Goal: Check status: Check status

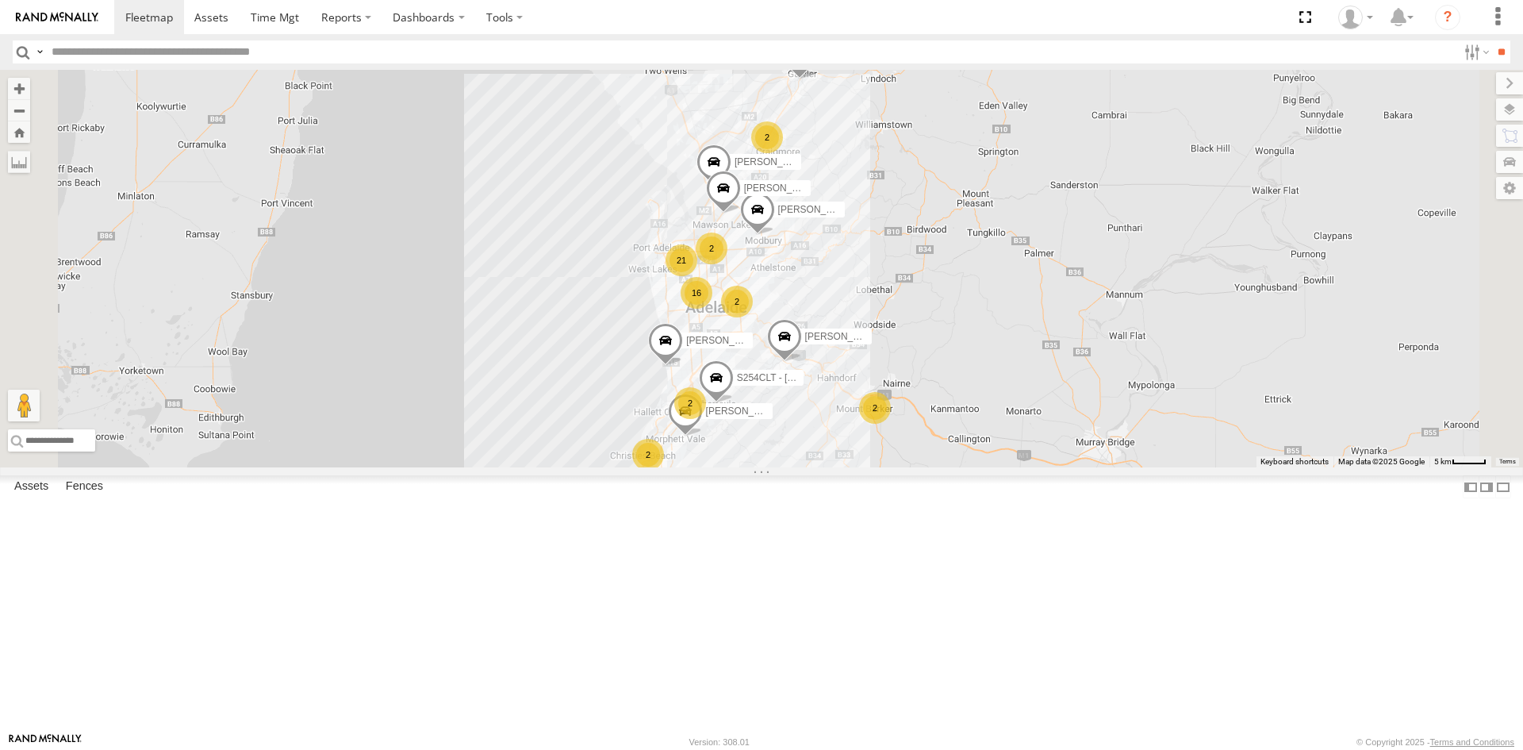
click at [0, 0] on div "S678CGD - Fridge It Sprinter" at bounding box center [0, 0] width 0 height 0
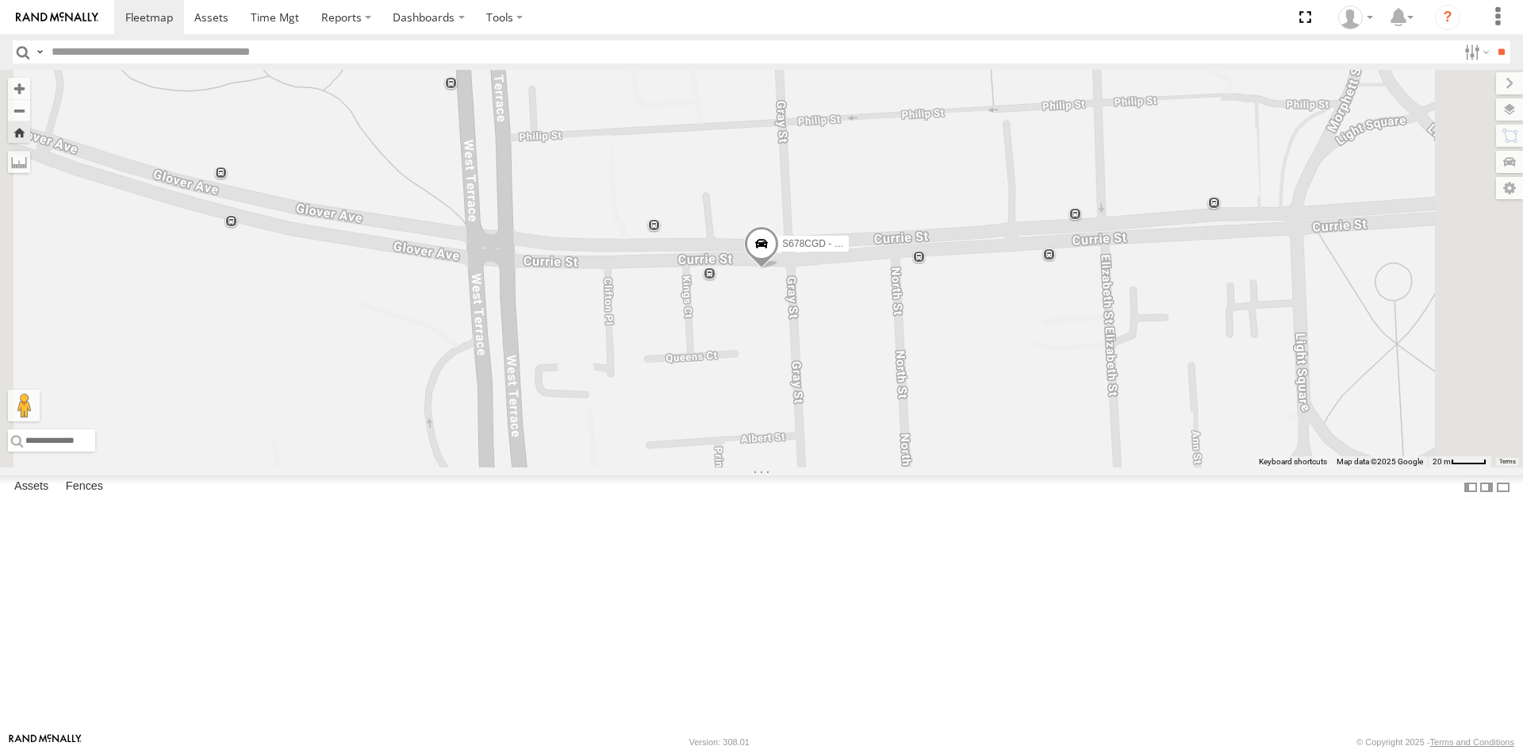
click at [779, 269] on span at bounding box center [761, 247] width 35 height 43
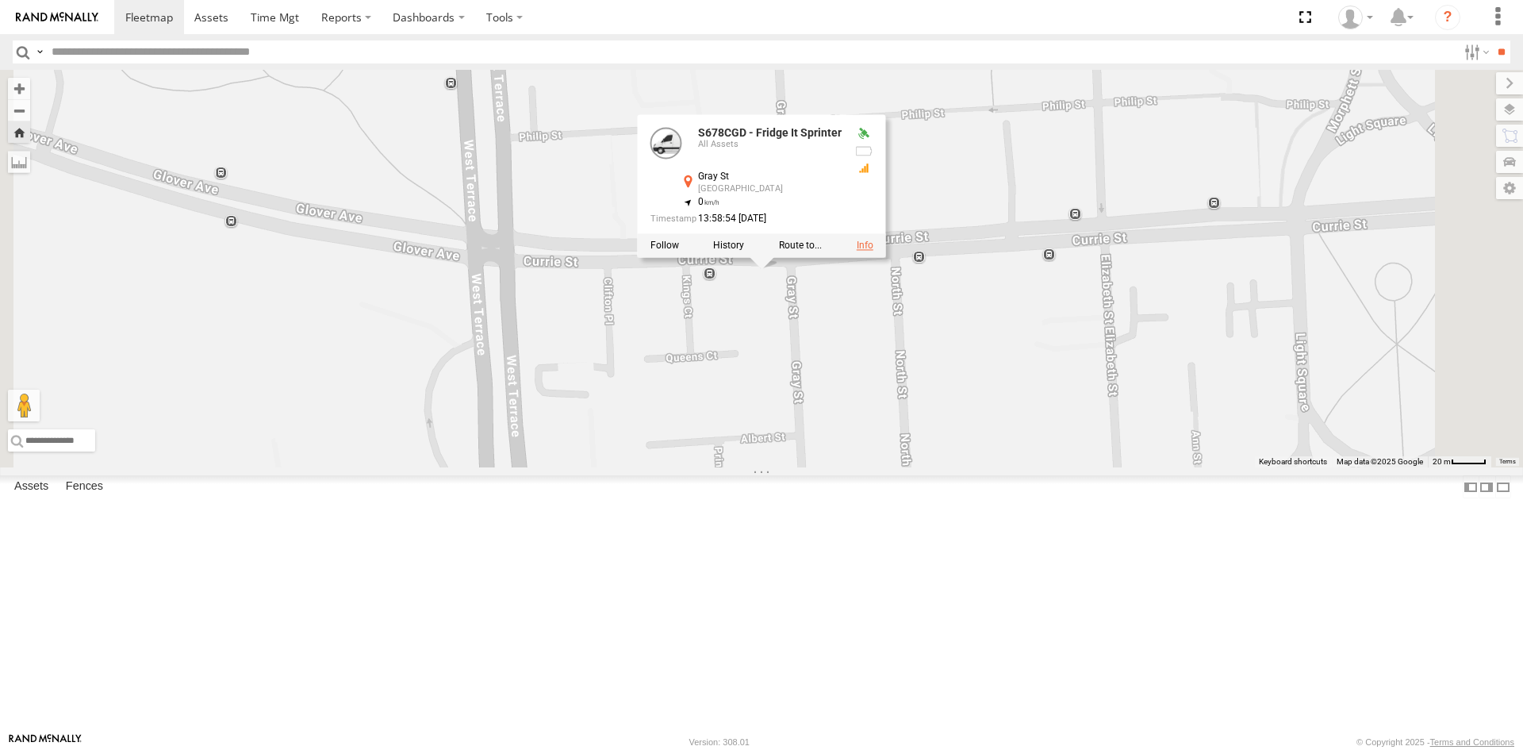
click at [874, 251] on link at bounding box center [865, 245] width 17 height 11
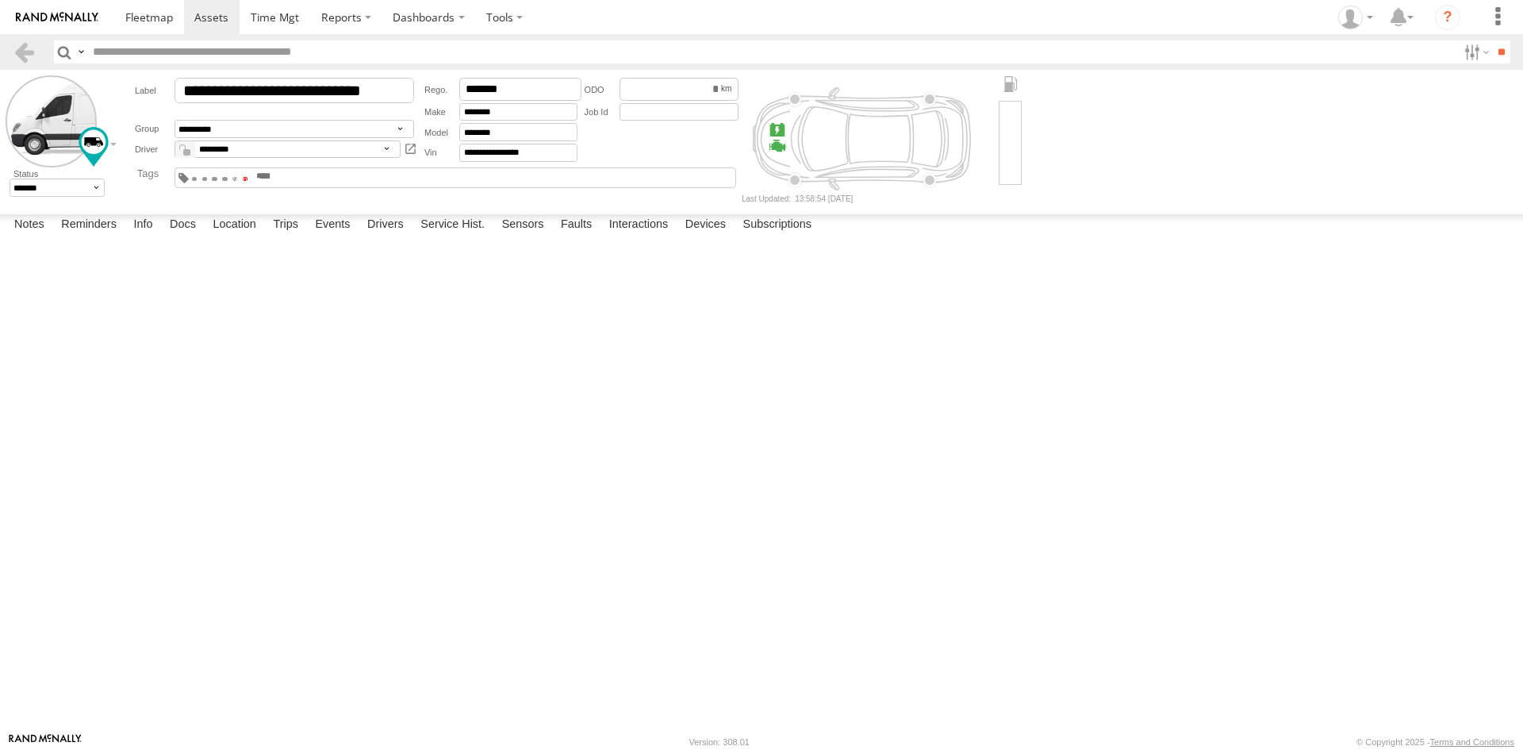
click at [248, 180] on span at bounding box center [246, 178] width 6 height 3
click at [29, 48] on link at bounding box center [24, 51] width 23 height 23
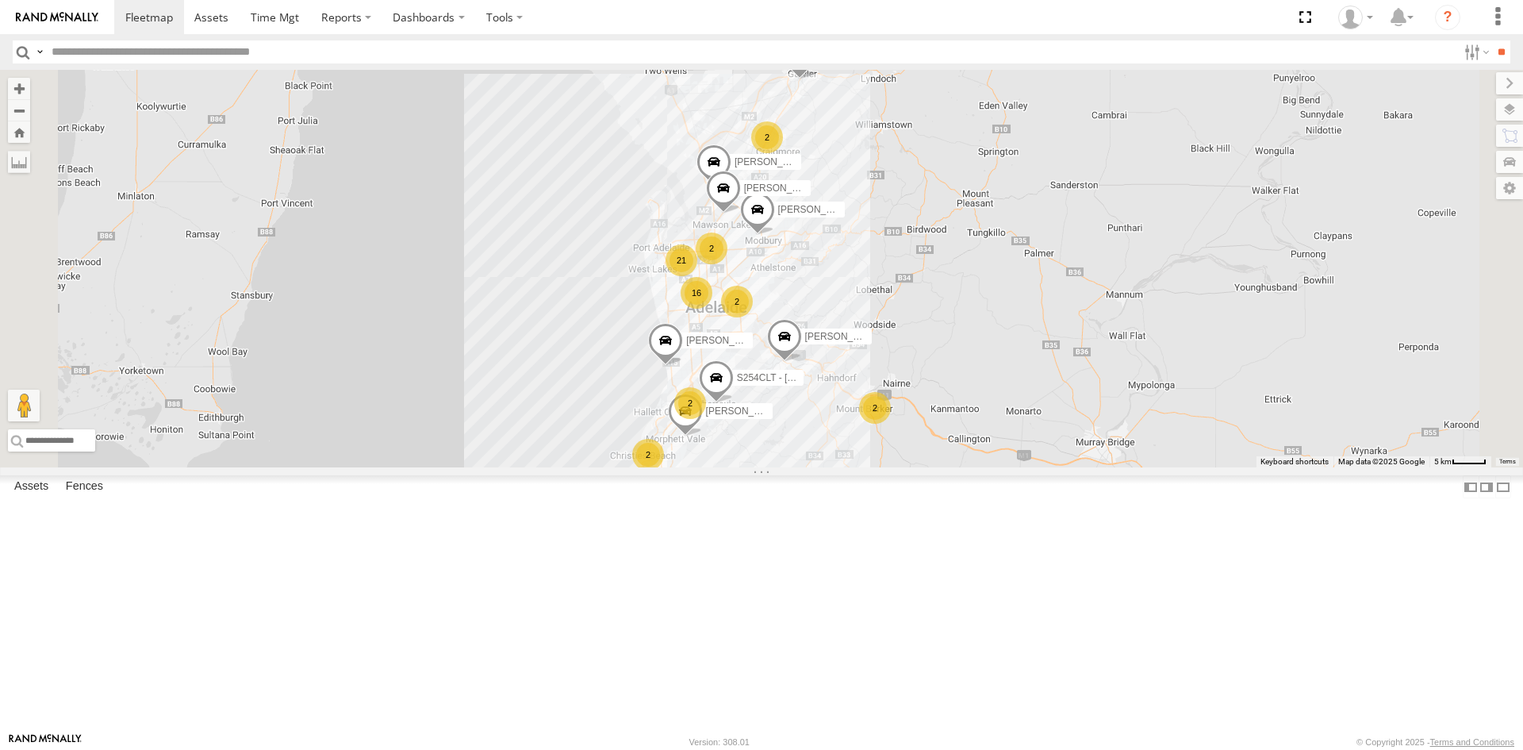
click at [0, 0] on div "S678CGD - Fridge It Sprinter All Assets" at bounding box center [0, 0] width 0 height 0
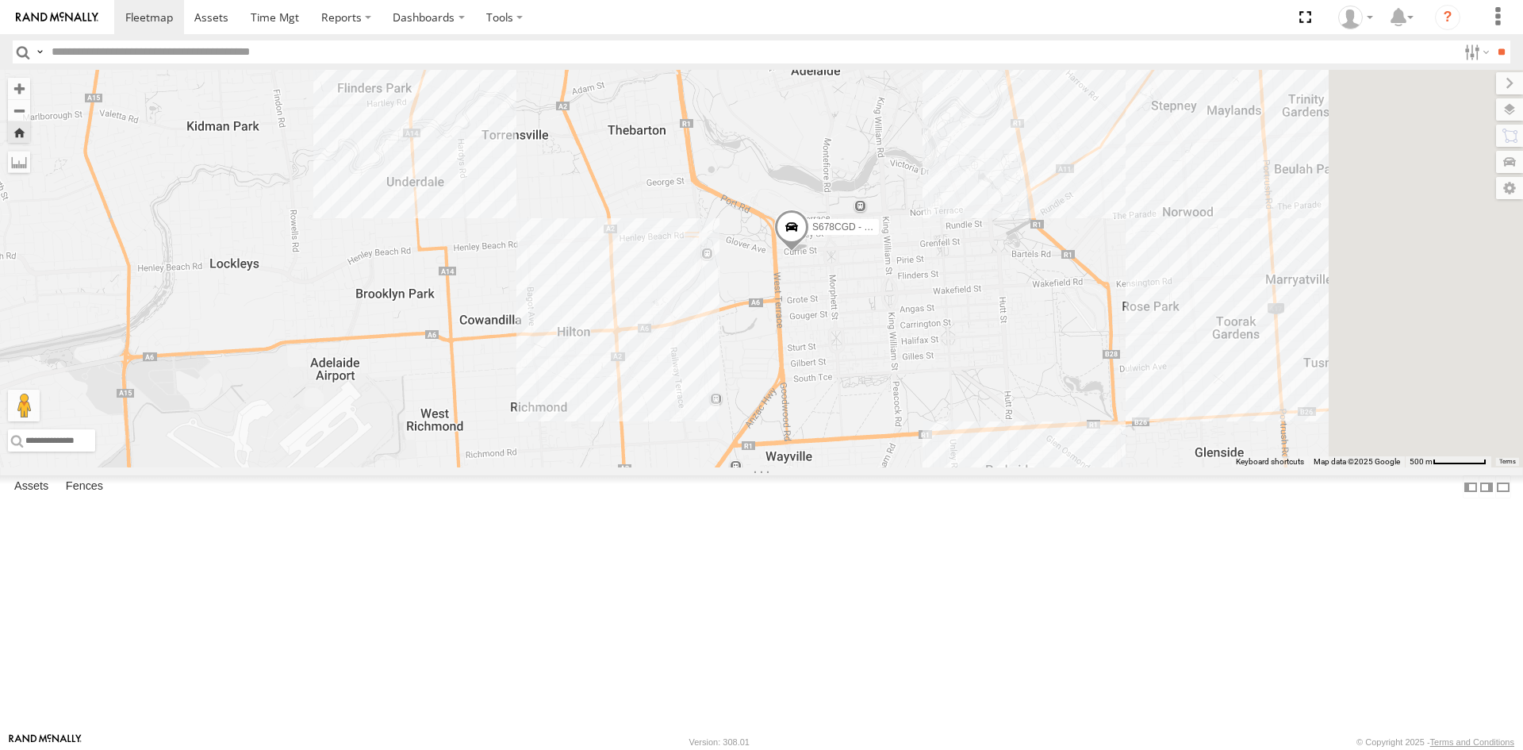
drag, startPoint x: 1267, startPoint y: 208, endPoint x: 1098, endPoint y: 317, distance: 200.9
click at [1098, 317] on div "S678CGD - Fridge It Sprinter" at bounding box center [761, 268] width 1523 height 397
